Goal: Task Accomplishment & Management: Use online tool/utility

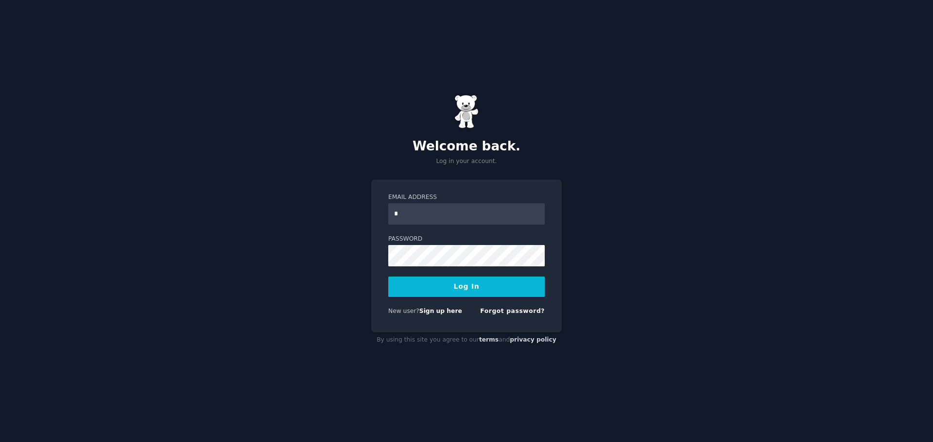
type input "**********"
click at [486, 288] on button "Log In" at bounding box center [466, 287] width 156 height 20
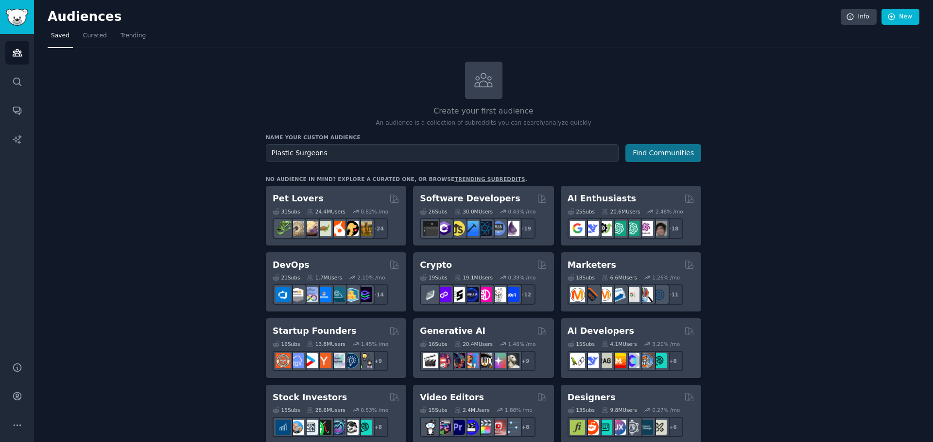
type input "Plastic Surgeons"
click at [641, 153] on button "Find Communities" at bounding box center [663, 153] width 76 height 18
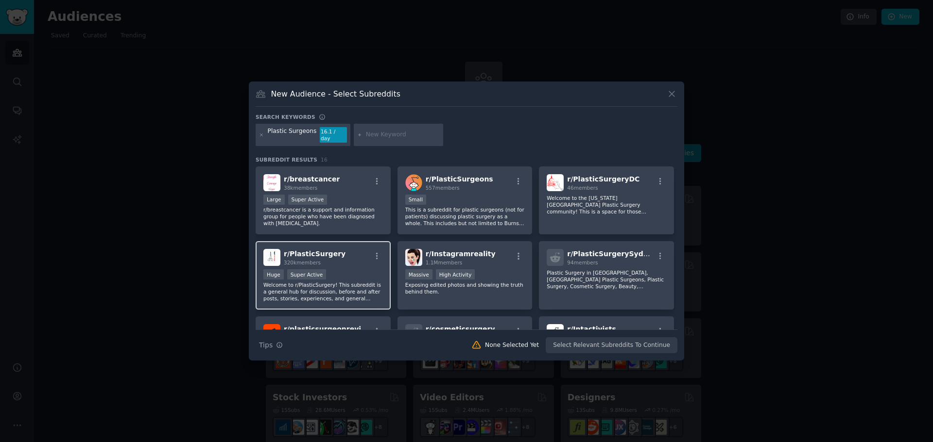
click at [319, 259] on div "320k members" at bounding box center [315, 262] width 62 height 7
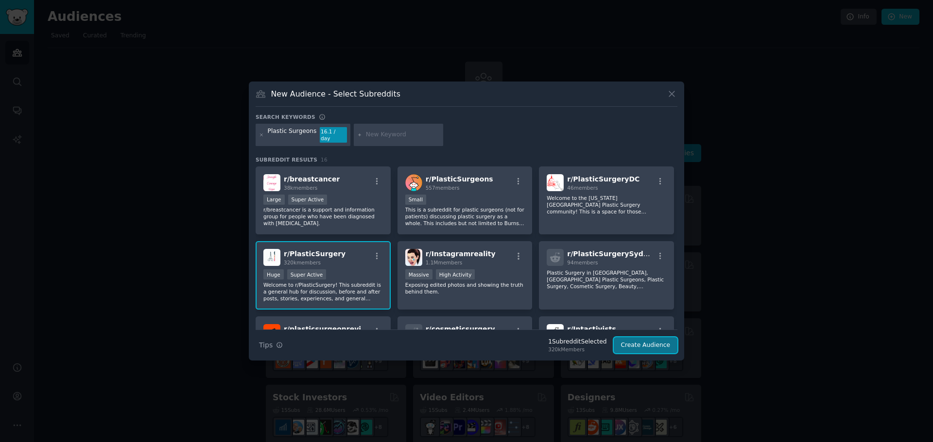
click at [631, 342] on button "Create Audience" at bounding box center [645, 346] width 64 height 17
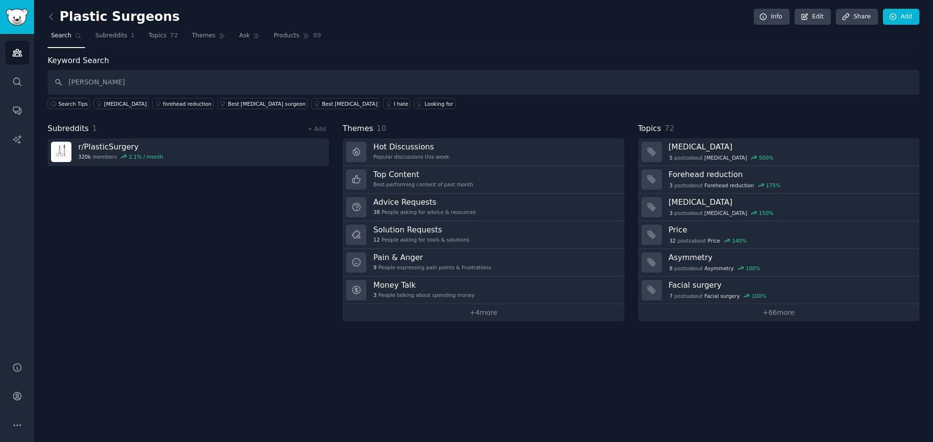
type input "Dr. Nelson Castillio"
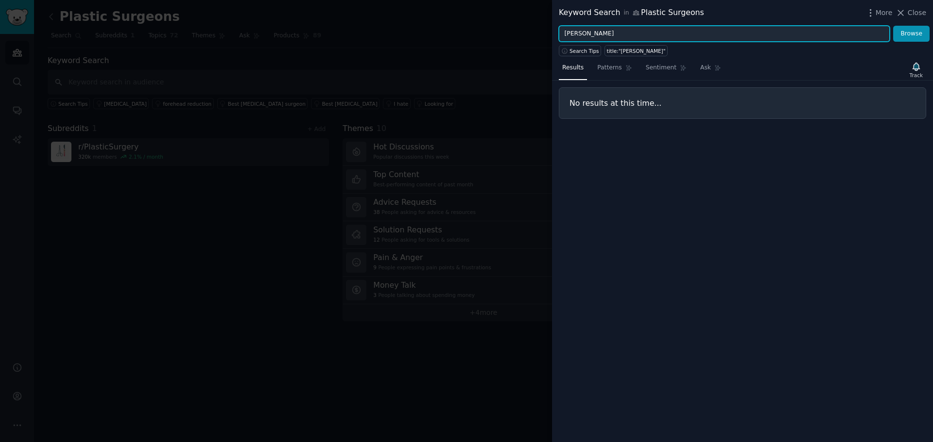
click at [632, 34] on input "Dr. Nelson Castillio" at bounding box center [724, 34] width 331 height 17
type input "Dr. Nelson Castillo"
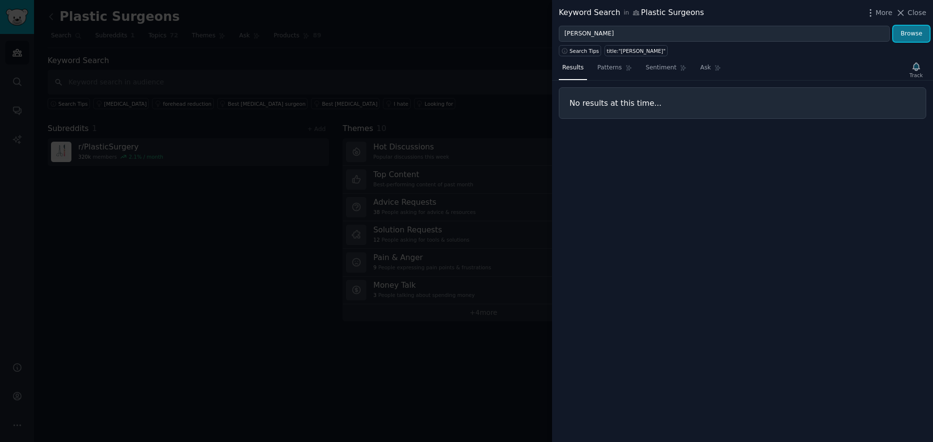
click at [914, 34] on button "Browse" at bounding box center [911, 34] width 36 height 17
click at [915, 70] on icon "button" at bounding box center [916, 67] width 10 height 10
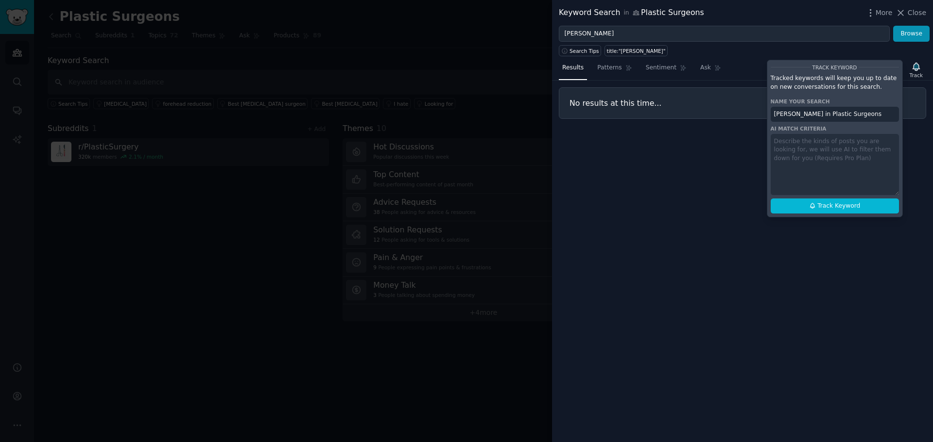
click at [803, 154] on div "Track Keyword Tracked keywords will keep you up to date on new conversations fo…" at bounding box center [834, 139] width 136 height 158
click at [803, 145] on div "Track Keyword Tracked keywords will keep you up to date on new conversations fo…" at bounding box center [834, 139] width 136 height 158
click at [838, 210] on button "Track Keyword" at bounding box center [834, 207] width 128 height 16
type input "Dr. Nelson Castillo in Plastic Surgeons"
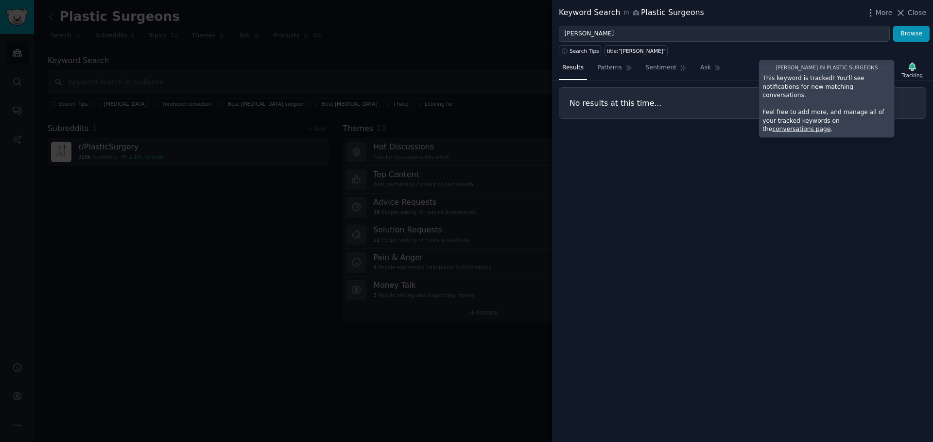
click at [663, 258] on div "Results Patterns Sentiment Ask Tracking Dr. Nelson Castillo in Plastic Surgeons…" at bounding box center [742, 249] width 381 height 386
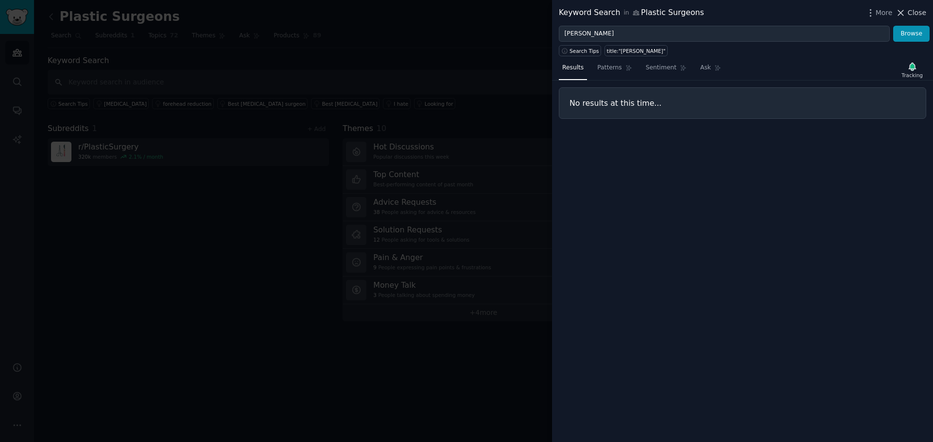
click at [923, 15] on span "Close" at bounding box center [916, 13] width 18 height 10
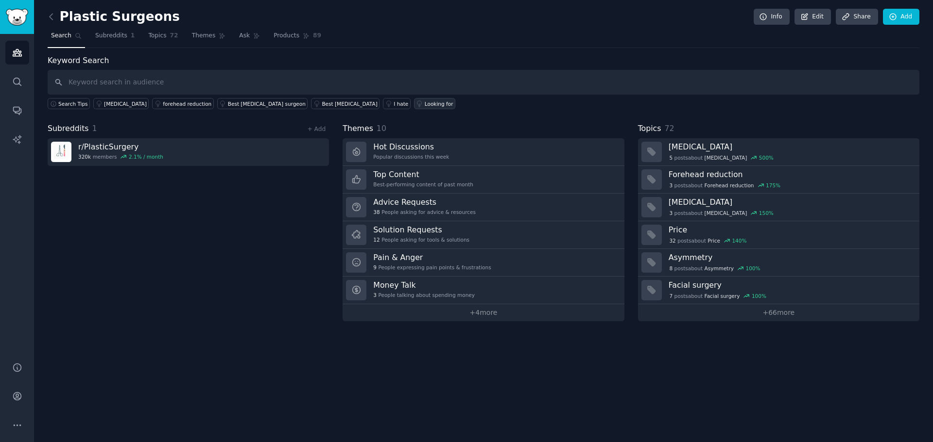
click at [425, 103] on div "Looking for" at bounding box center [439, 104] width 29 height 7
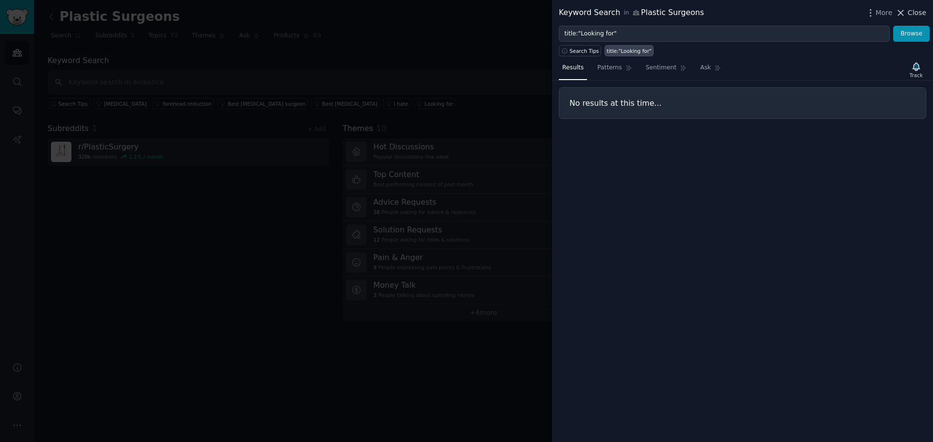
click at [900, 13] on icon at bounding box center [900, 13] width 10 height 10
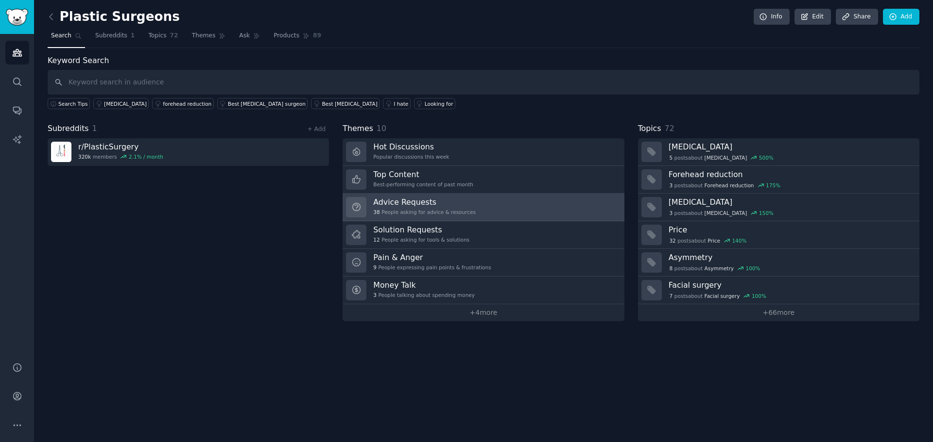
click at [465, 209] on link "Advice Requests 38 People asking for advice & resources" at bounding box center [482, 208] width 281 height 28
